Goal: Contribute content: Contribute content

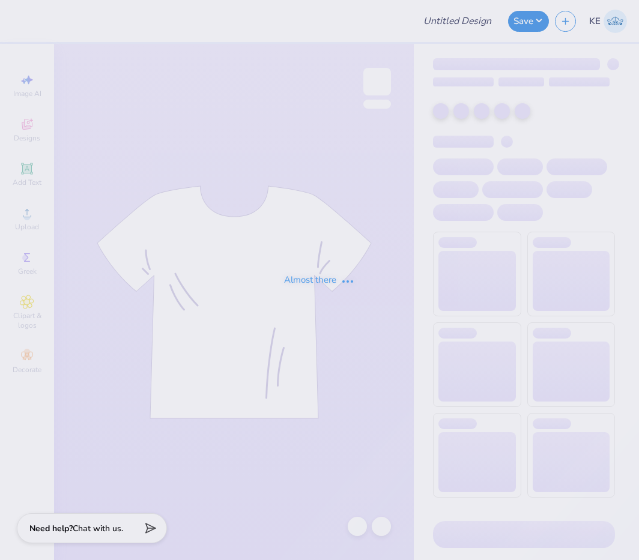
type input "Sig [PERSON_NAME] Shirts"
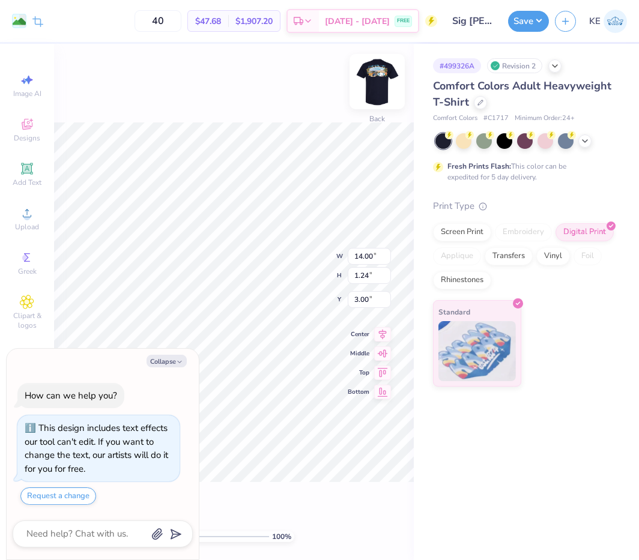
click at [380, 77] on img at bounding box center [377, 82] width 48 height 48
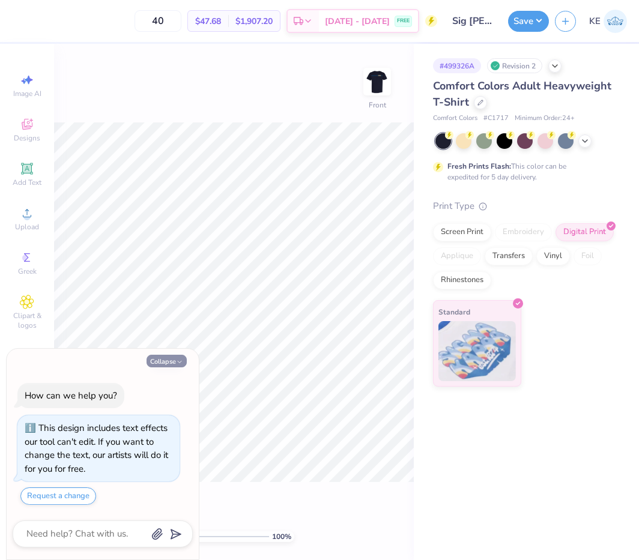
click at [156, 367] on button "Collapse" at bounding box center [167, 361] width 40 height 13
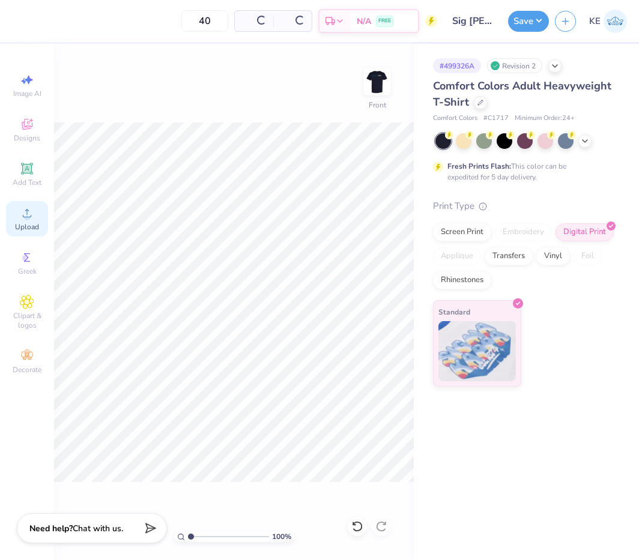
click at [31, 210] on icon at bounding box center [27, 213] width 14 height 14
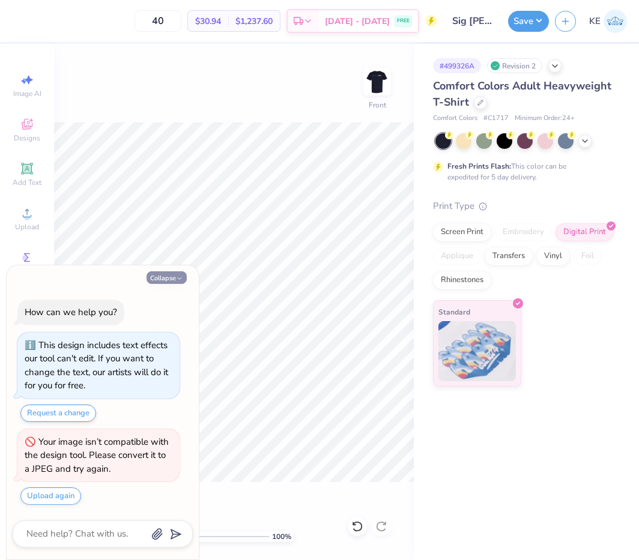
click at [168, 276] on button "Collapse" at bounding box center [167, 277] width 40 height 13
type textarea "x"
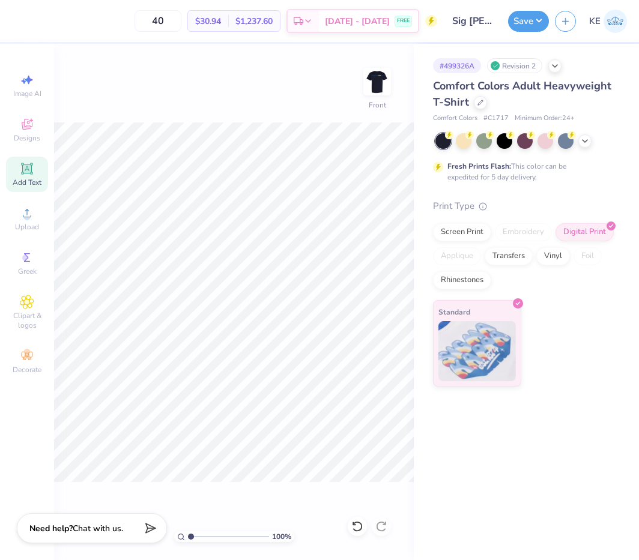
click at [29, 179] on span "Add Text" at bounding box center [27, 183] width 29 height 10
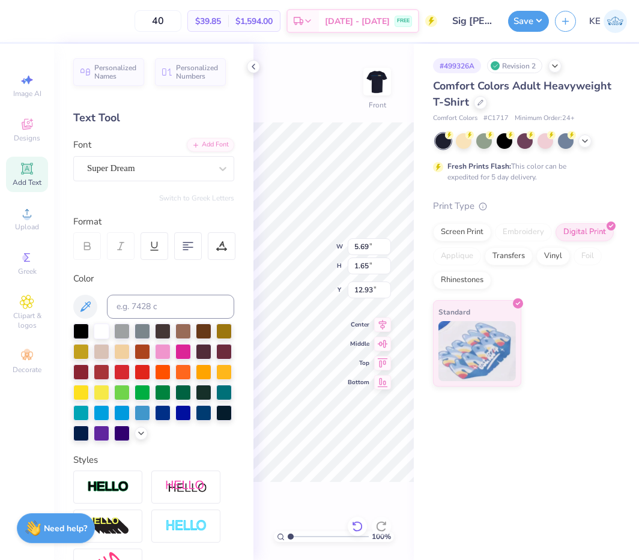
click at [359, 524] on icon at bounding box center [357, 527] width 12 height 12
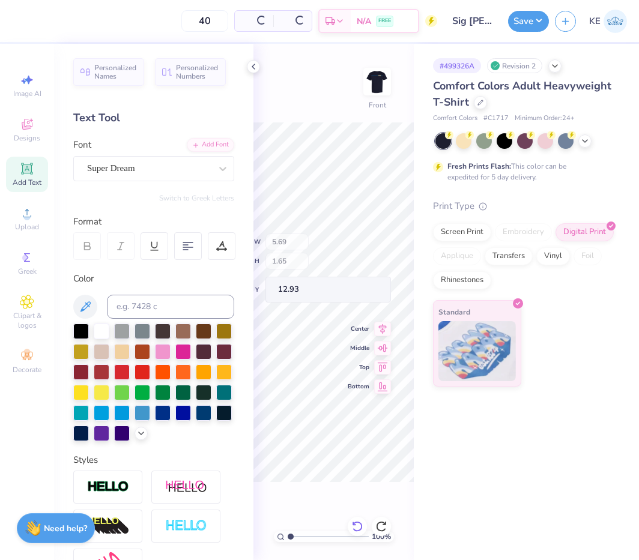
click at [359, 524] on icon at bounding box center [357, 527] width 12 height 12
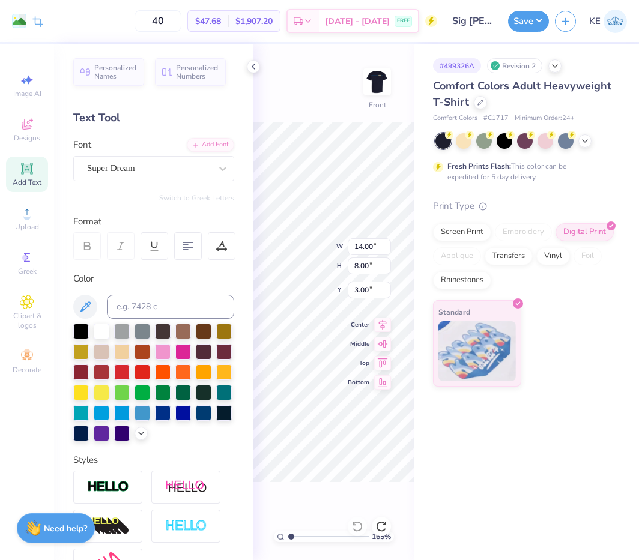
type input "1"
click at [255, 63] on icon at bounding box center [254, 67] width 10 height 10
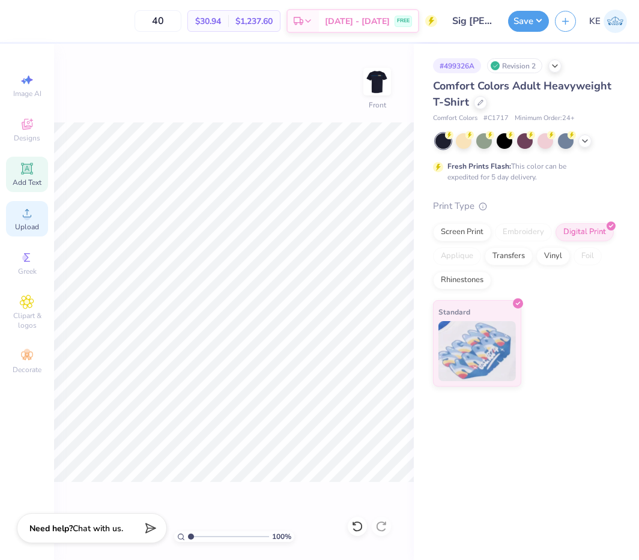
click at [29, 224] on span "Upload" at bounding box center [27, 227] width 24 height 10
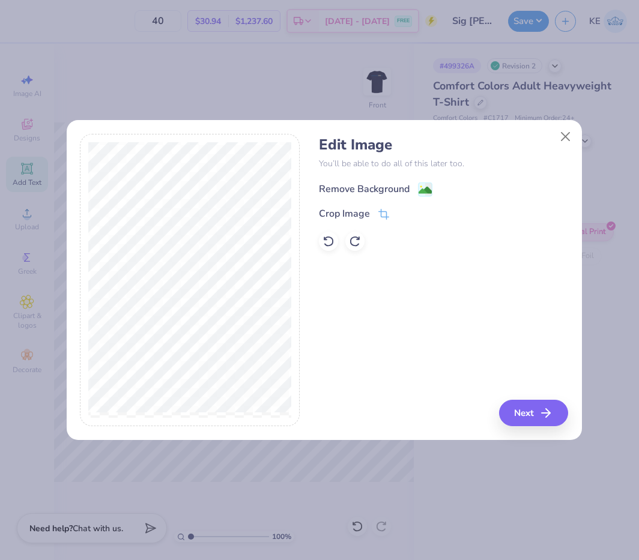
click at [419, 193] on image at bounding box center [425, 190] width 13 height 13
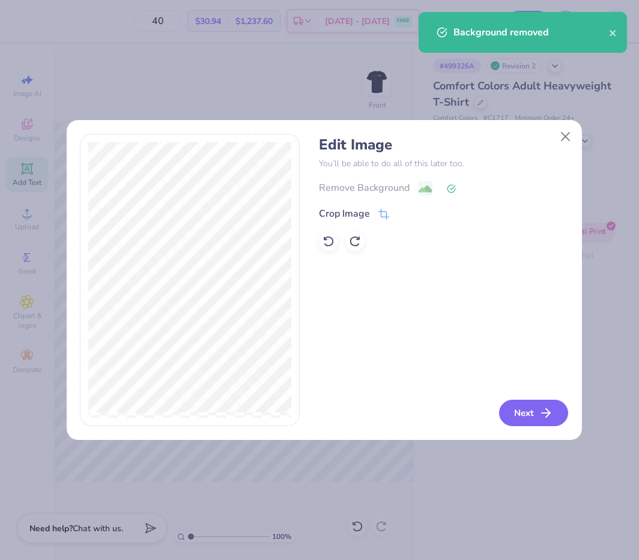
click at [537, 419] on button "Next" at bounding box center [533, 413] width 69 height 26
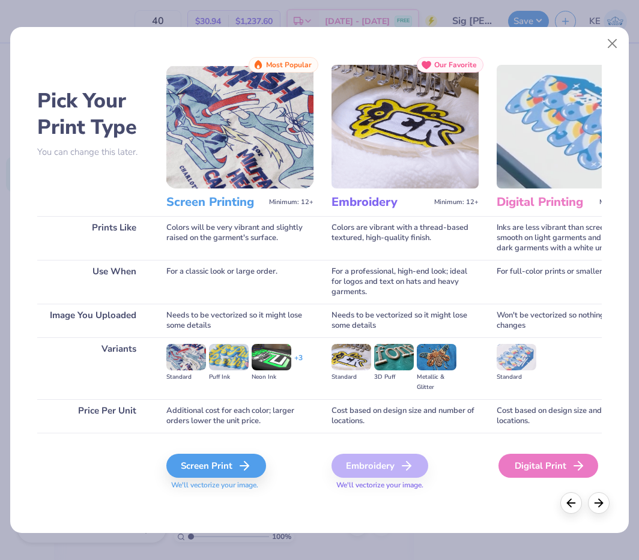
click at [532, 468] on div "Digital Print" at bounding box center [548, 466] width 100 height 24
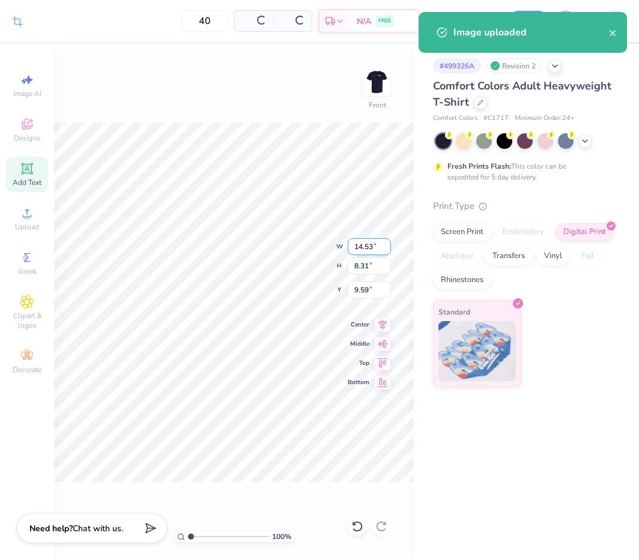
click at [360, 244] on input "14.53" at bounding box center [369, 246] width 43 height 17
click at [365, 247] on input "14.53" at bounding box center [369, 246] width 43 height 17
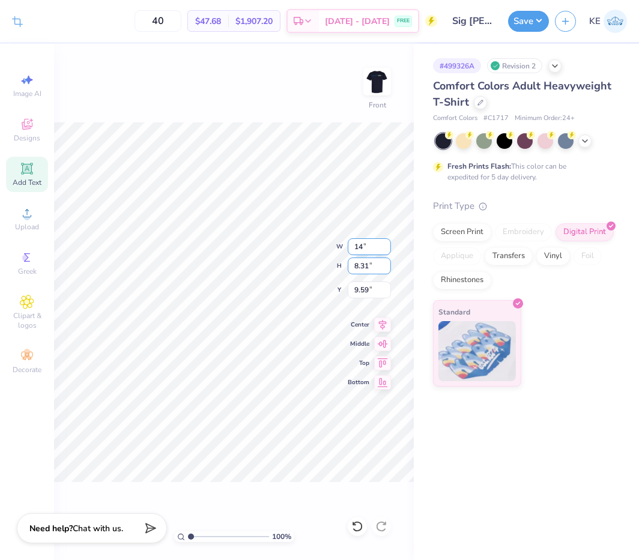
type input "14.00"
type input "8.01"
type input "3.00"
drag, startPoint x: 241, startPoint y: 536, endPoint x: 191, endPoint y: 518, distance: 53.6
click at [198, 531] on input "range" at bounding box center [228, 536] width 81 height 11
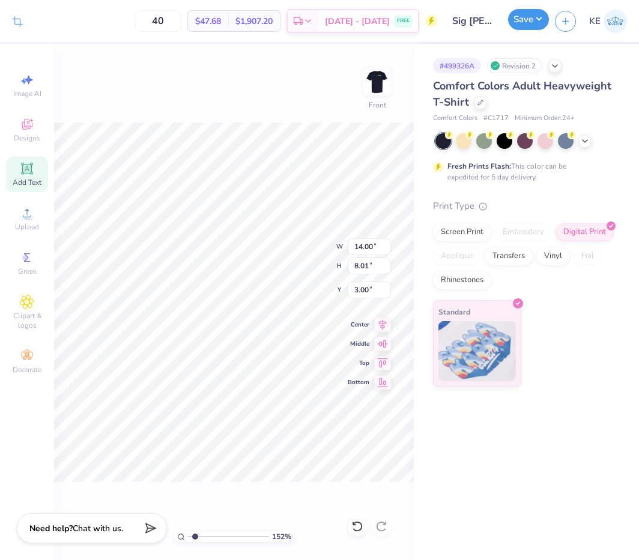
click at [537, 23] on button "Save" at bounding box center [528, 19] width 41 height 21
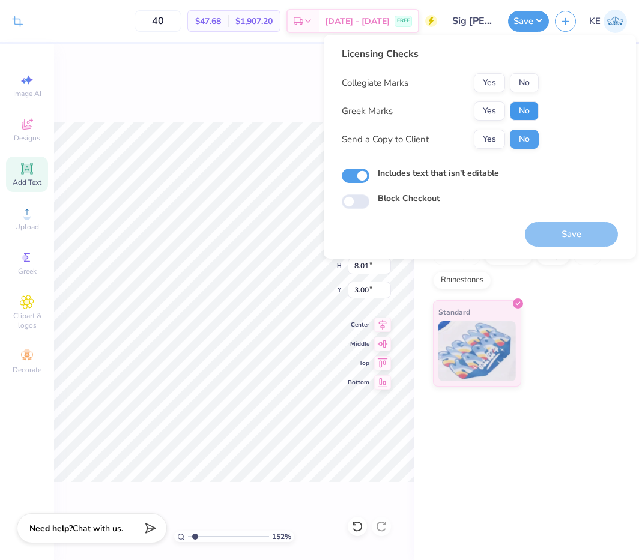
click at [514, 110] on button "No" at bounding box center [524, 110] width 29 height 19
click at [518, 89] on button "No" at bounding box center [524, 82] width 29 height 19
click at [489, 107] on button "Yes" at bounding box center [489, 110] width 31 height 19
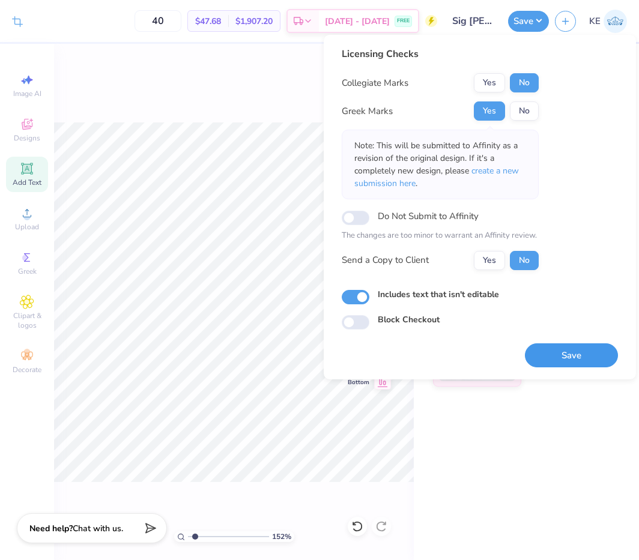
click at [569, 359] on button "Save" at bounding box center [571, 356] width 93 height 25
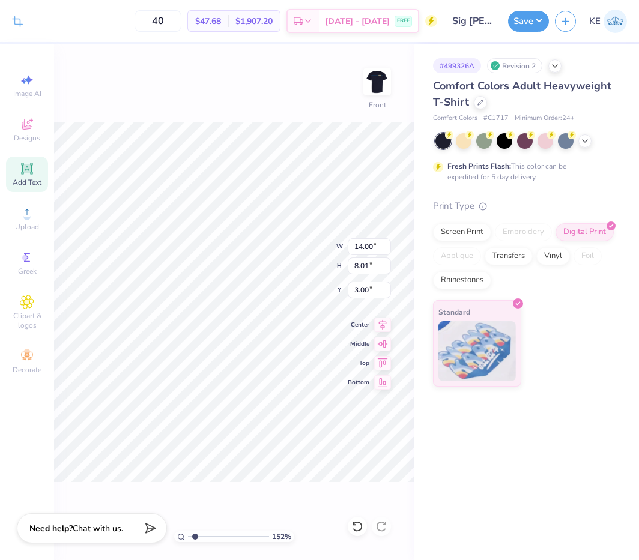
type input "1.52268682283026"
